Goal: Task Accomplishment & Management: Use online tool/utility

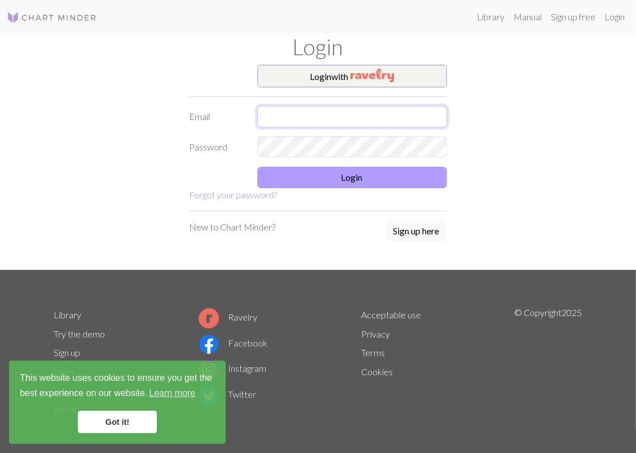
type input "[EMAIL_ADDRESS][PERSON_NAME][DOMAIN_NAME]"
click at [366, 178] on button "Login" at bounding box center [352, 177] width 190 height 21
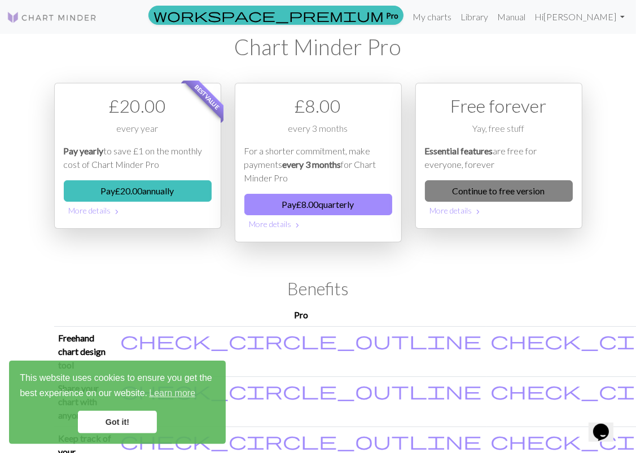
click at [508, 188] on link "Continue to free version" at bounding box center [499, 190] width 148 height 21
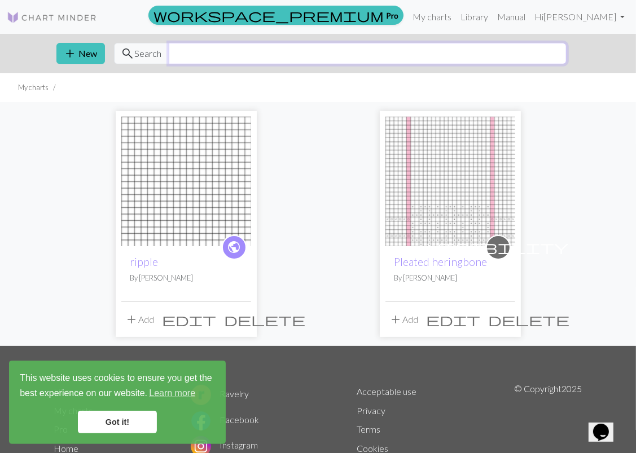
click at [254, 59] on input "text" at bounding box center [368, 53] width 398 height 21
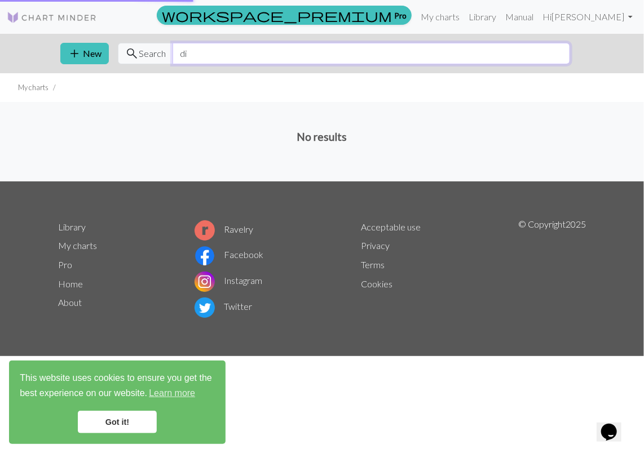
type input "d"
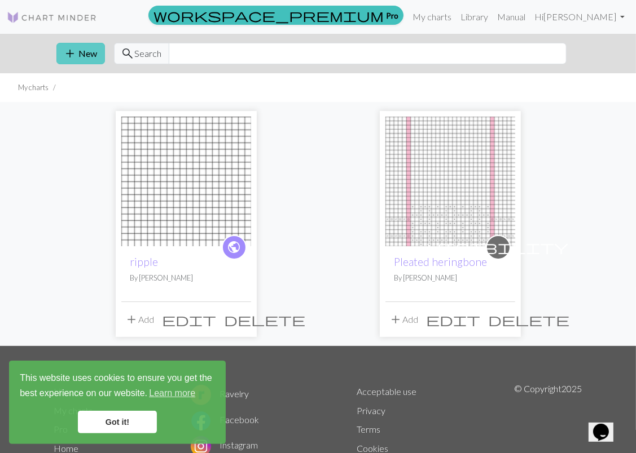
click at [85, 50] on button "add New" at bounding box center [80, 53] width 49 height 21
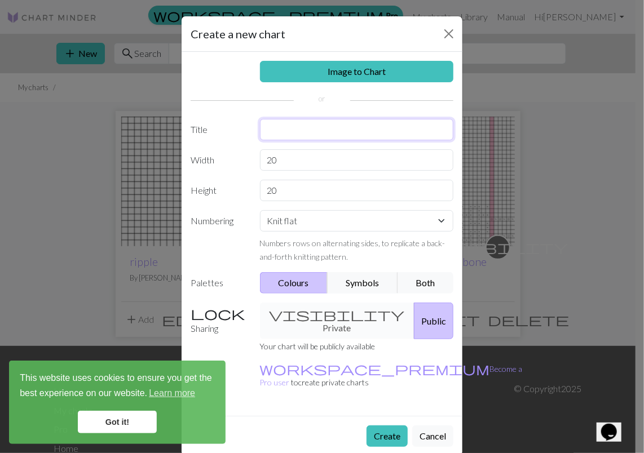
click at [329, 127] on input "text" at bounding box center [357, 129] width 194 height 21
type input "diagonals"
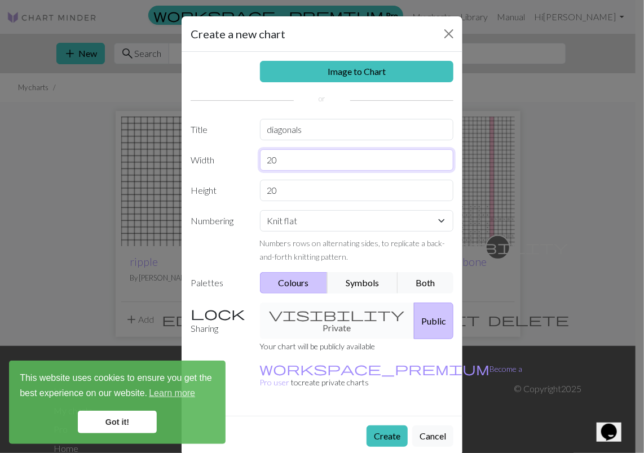
click at [328, 163] on input "20" at bounding box center [357, 159] width 194 height 21
type input "2"
type input "36"
click at [393, 426] on button "Create" at bounding box center [387, 436] width 41 height 21
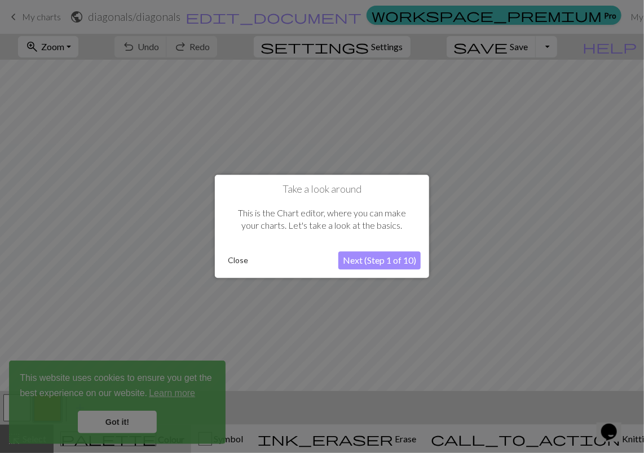
click at [239, 264] on button "Close" at bounding box center [237, 261] width 29 height 17
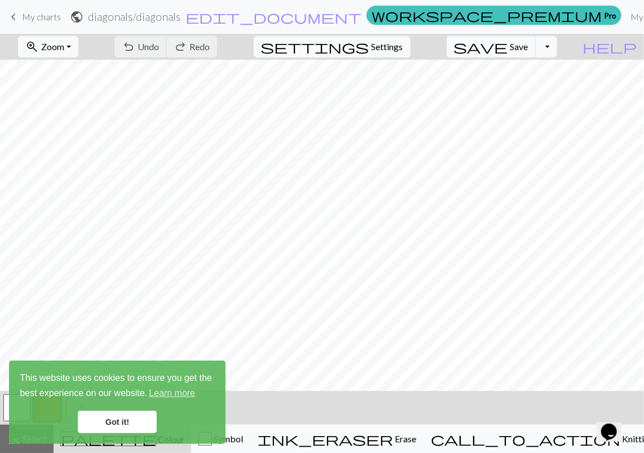
click at [129, 426] on link "Got it!" at bounding box center [117, 422] width 79 height 23
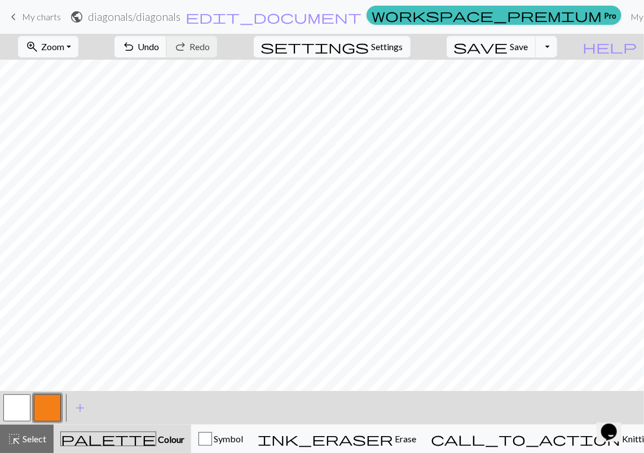
click at [16, 407] on button "button" at bounding box center [16, 408] width 27 height 27
click at [212, 438] on div "button" at bounding box center [206, 440] width 14 height 14
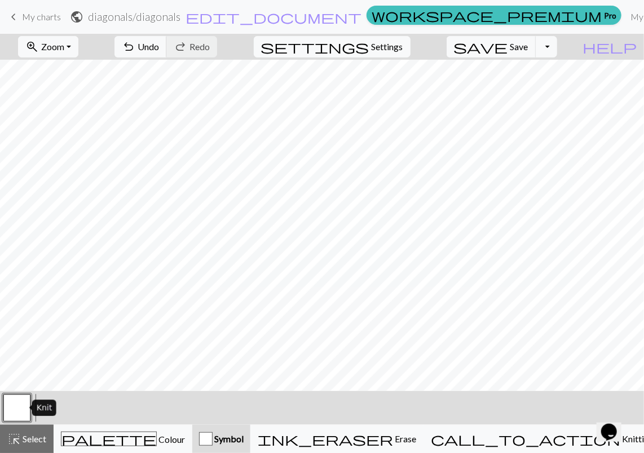
click at [16, 404] on button "button" at bounding box center [16, 408] width 27 height 27
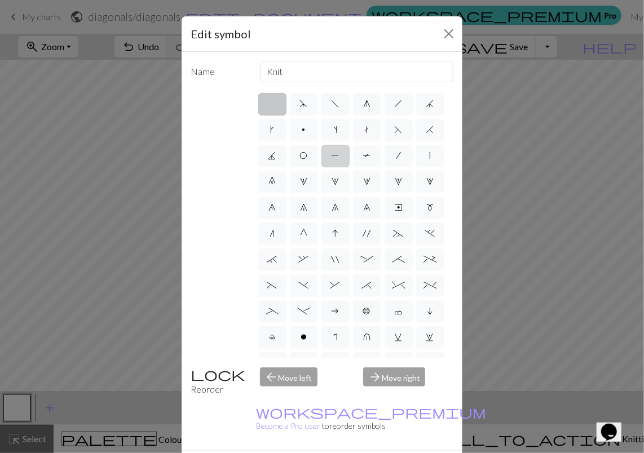
click at [340, 158] on span "P" at bounding box center [336, 155] width 8 height 9
click at [339, 156] on input "P" at bounding box center [335, 152] width 7 height 7
radio input "true"
type input "purl"
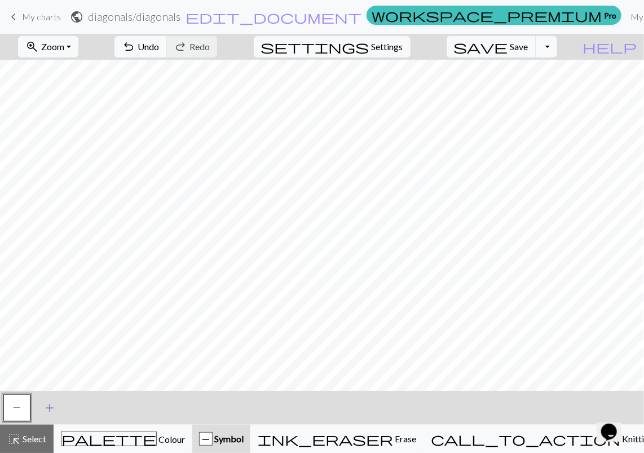
click at [51, 412] on span "add" at bounding box center [50, 408] width 14 height 16
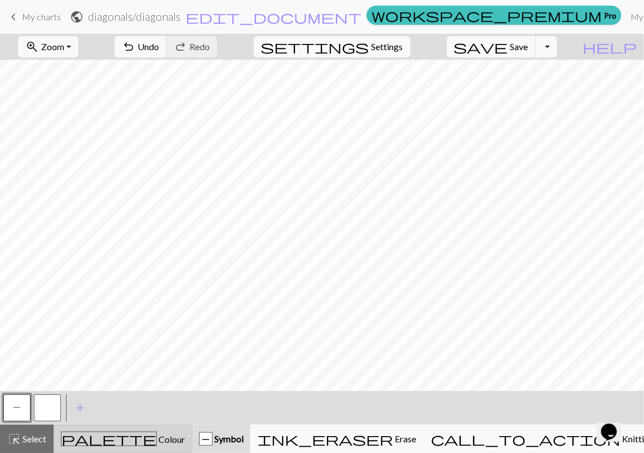
click at [157, 438] on span "Colour" at bounding box center [171, 439] width 28 height 11
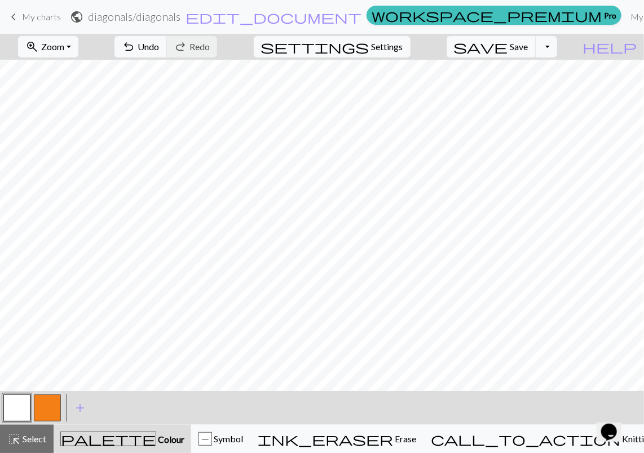
click at [49, 413] on button "button" at bounding box center [47, 408] width 27 height 27
click at [243, 441] on span "Symbol" at bounding box center [227, 439] width 31 height 11
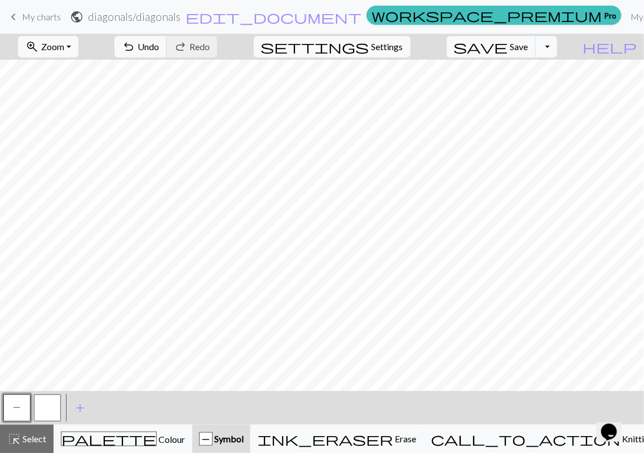
click at [52, 416] on button "button" at bounding box center [47, 408] width 27 height 27
click at [54, 416] on button "button" at bounding box center [47, 408] width 27 height 27
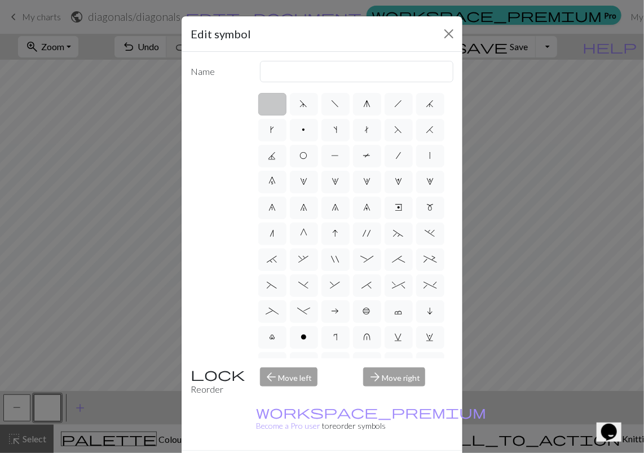
click at [271, 111] on label at bounding box center [272, 104] width 28 height 23
click at [272, 104] on input "radio" at bounding box center [275, 100] width 7 height 7
click at [300, 108] on label "d" at bounding box center [304, 104] width 28 height 23
click at [300, 104] on input "d" at bounding box center [303, 100] width 7 height 7
radio input "true"
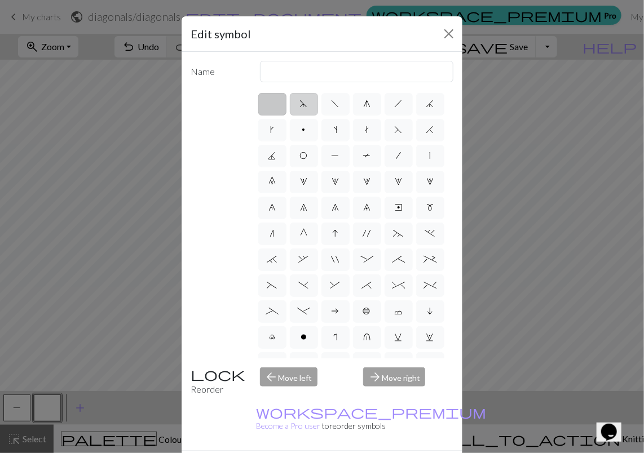
type input "sk2p"
click at [266, 105] on label at bounding box center [272, 104] width 28 height 23
click at [272, 104] on input "radio" at bounding box center [275, 100] width 7 height 7
radio input "true"
type input "Knit"
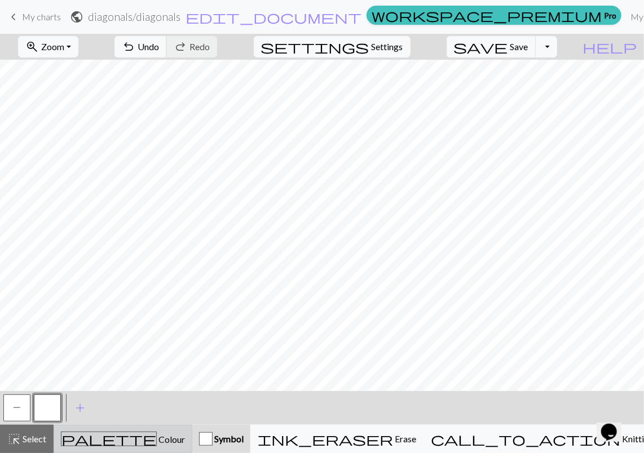
click at [168, 441] on div "palette Colour Colour" at bounding box center [123, 439] width 124 height 15
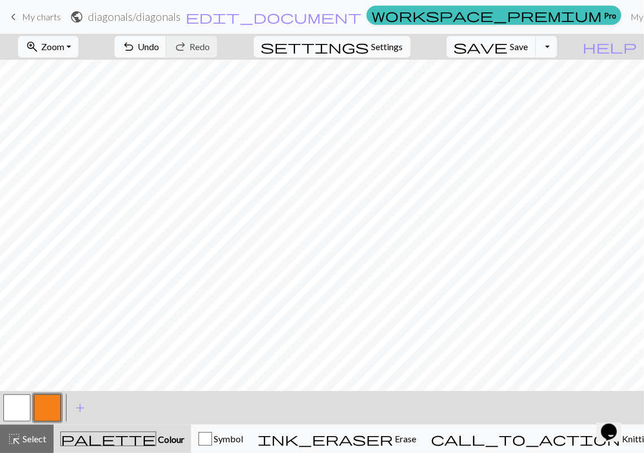
click at [51, 406] on button "button" at bounding box center [47, 408] width 27 height 27
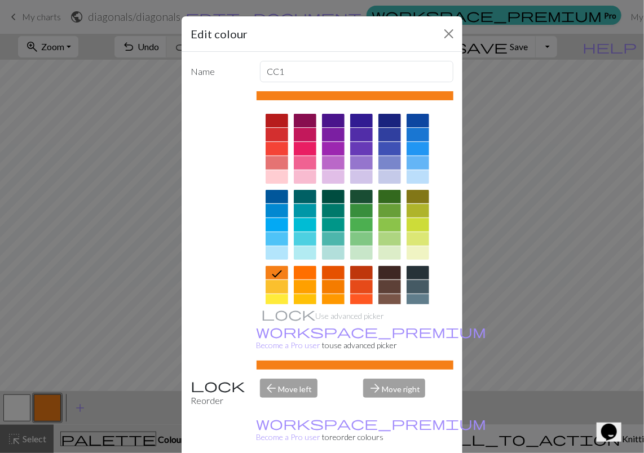
click at [51, 406] on div "Edit colour Name CC1 Use advanced picker workspace_premium Become a Pro user to…" at bounding box center [322, 226] width 644 height 453
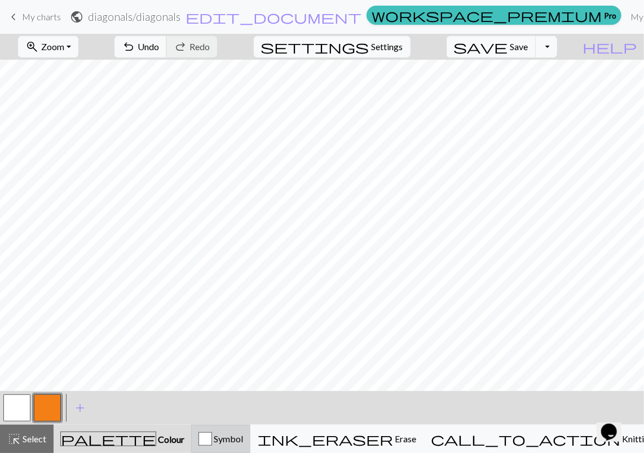
click at [212, 436] on div "button" at bounding box center [206, 440] width 14 height 14
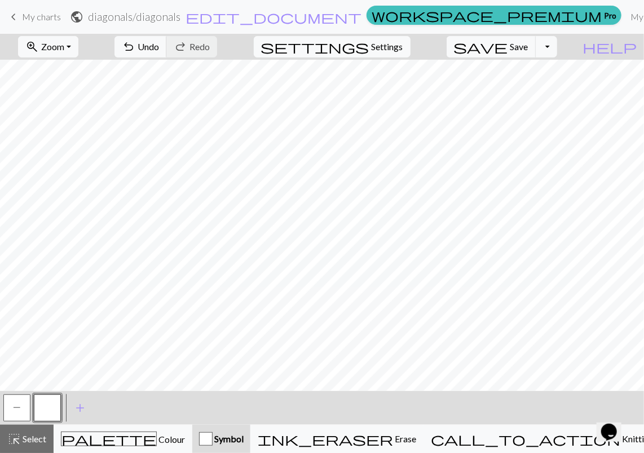
click at [52, 409] on button "button" at bounding box center [47, 408] width 27 height 27
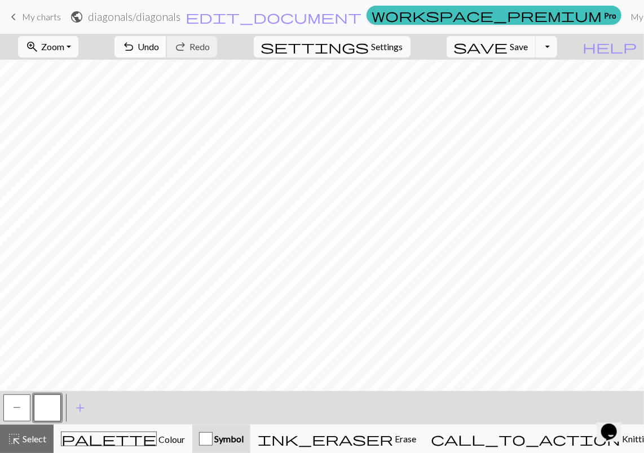
click at [159, 45] on span "Undo" at bounding box center [148, 46] width 21 height 11
click at [167, 51] on button "undo Undo Undo" at bounding box center [141, 46] width 52 height 21
click at [135, 44] on span "undo" at bounding box center [129, 47] width 14 height 16
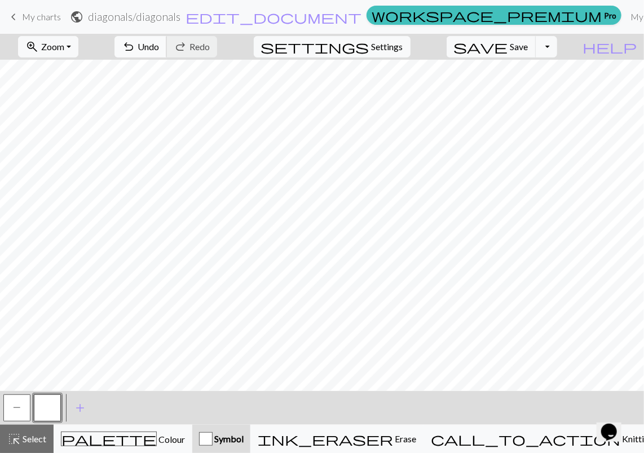
click at [135, 46] on span "undo" at bounding box center [129, 47] width 14 height 16
